Goal: Navigation & Orientation: Find specific page/section

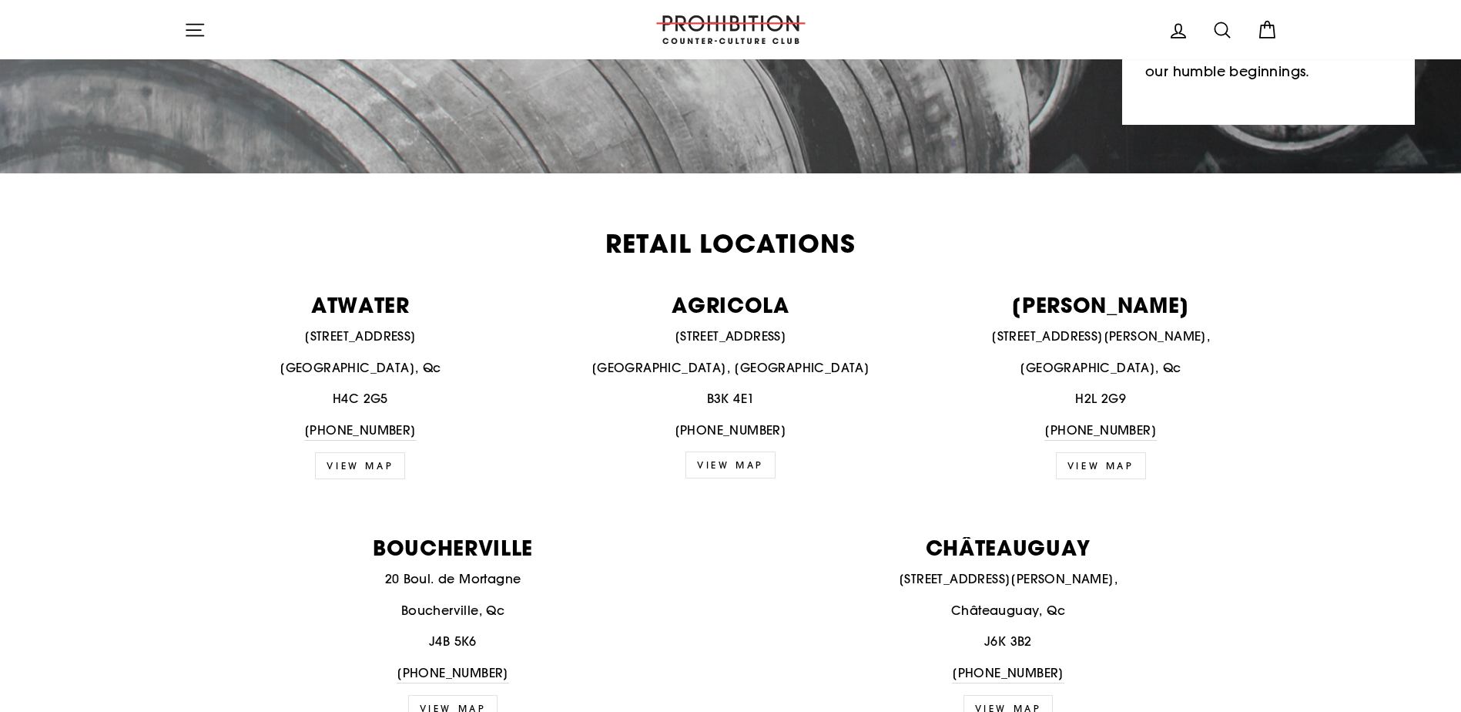
scroll to position [462, 0]
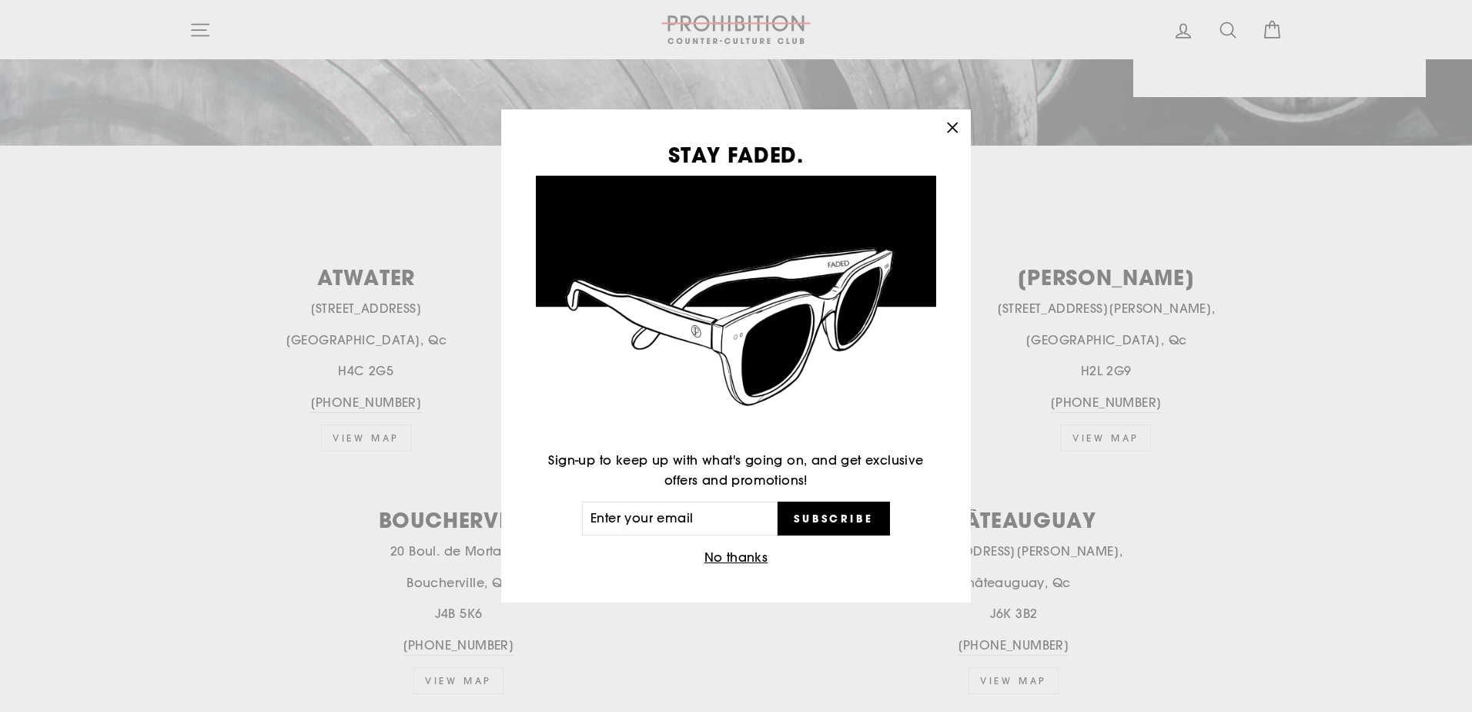
click at [956, 127] on icon "button" at bounding box center [953, 128] width 22 height 22
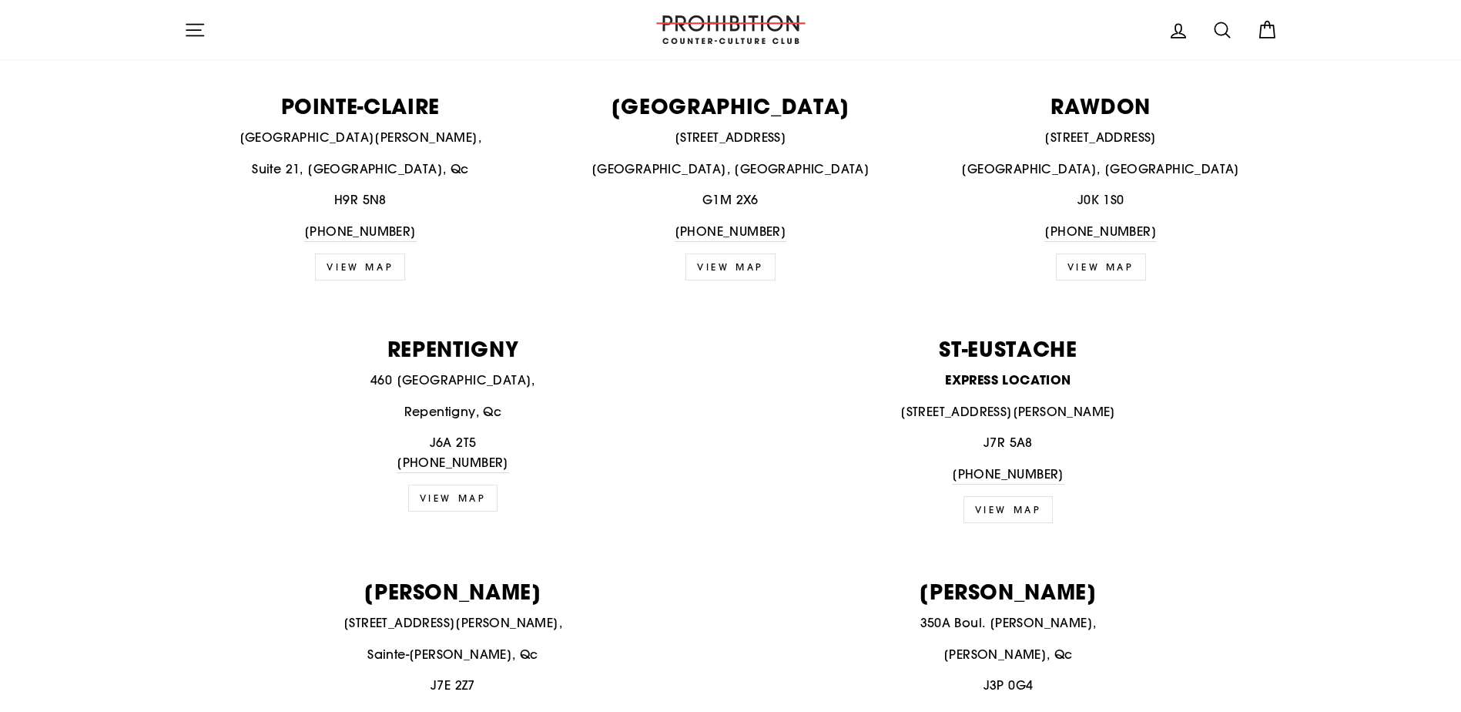
scroll to position [1617, 0]
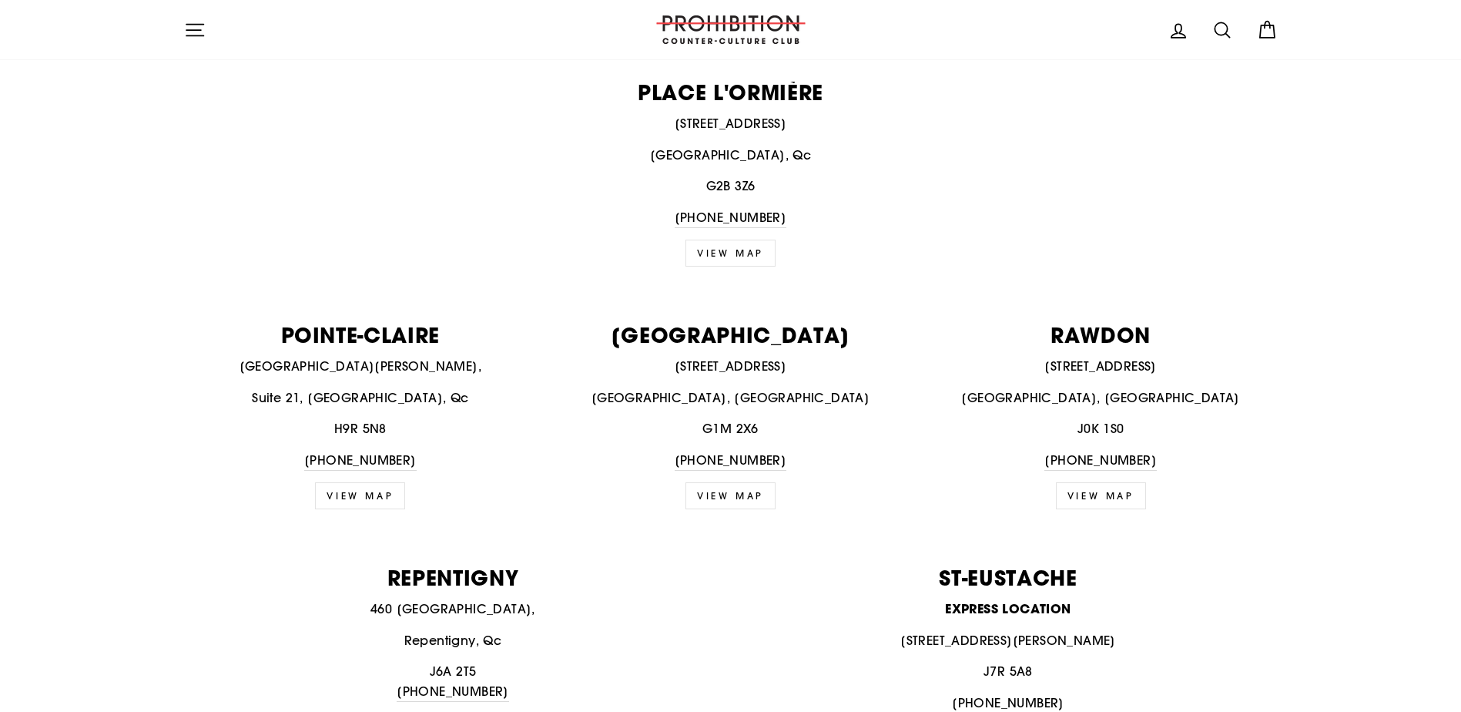
click at [749, 497] on link "VIEW MAP" at bounding box center [730, 495] width 90 height 27
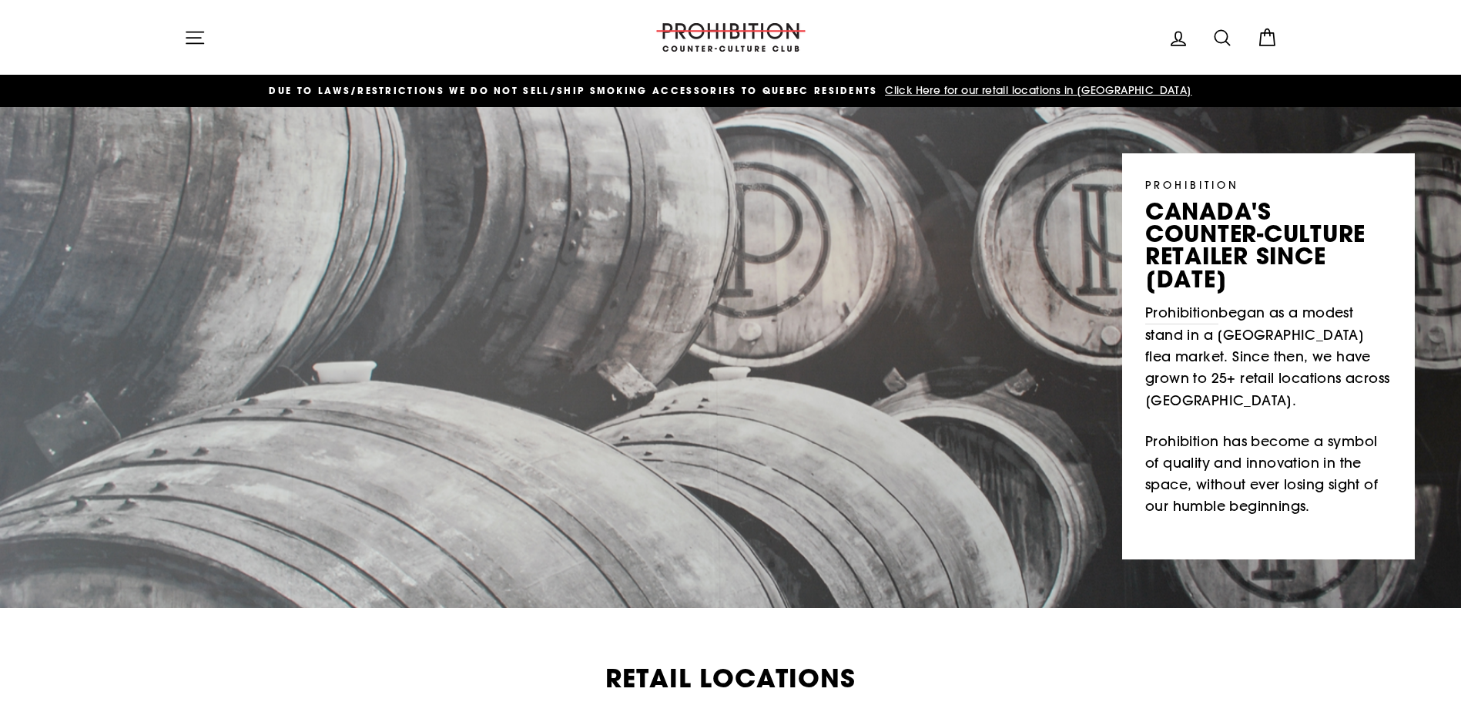
click at [199, 39] on icon "button" at bounding box center [195, 38] width 22 height 22
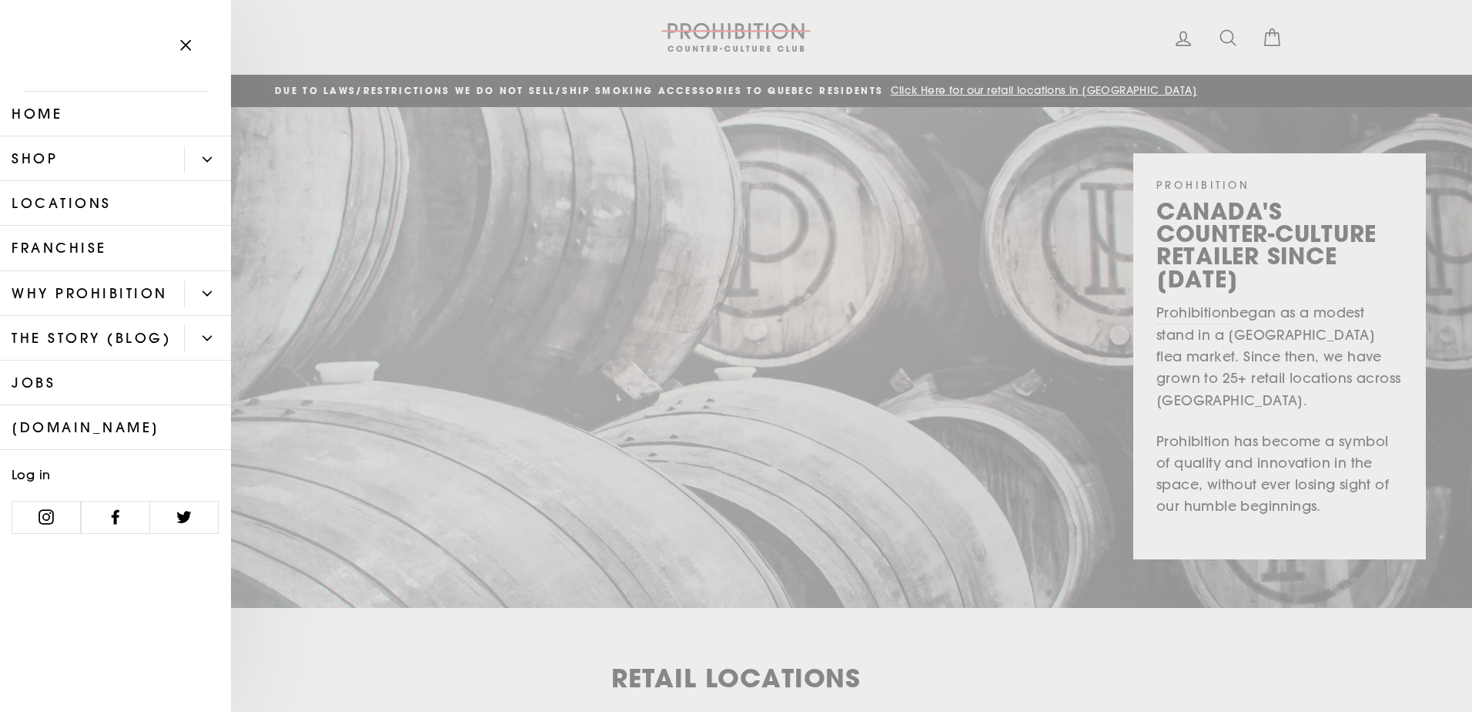
click at [203, 156] on icon "Primary" at bounding box center [207, 159] width 9 height 9
